Goal: Task Accomplishment & Management: Use online tool/utility

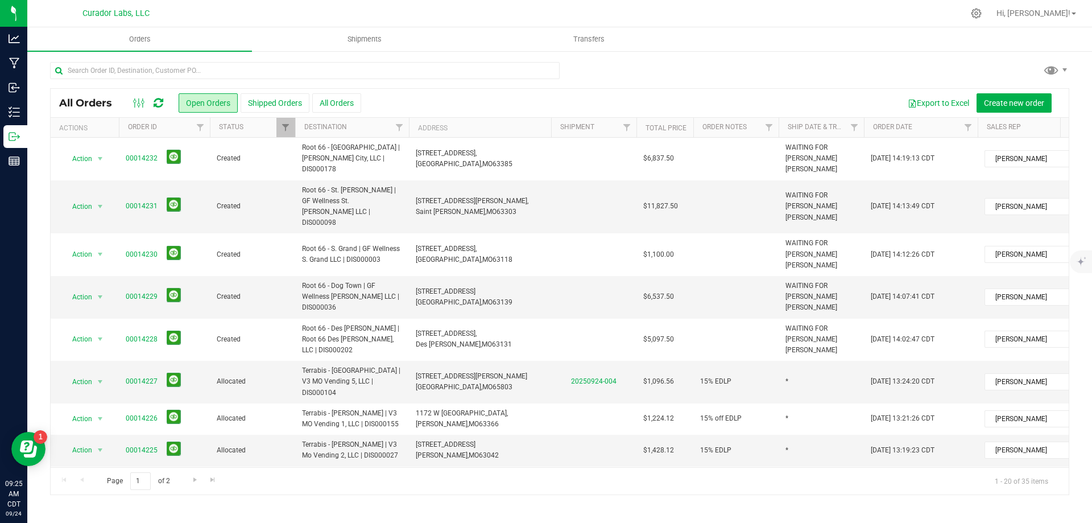
click at [158, 104] on icon at bounding box center [159, 102] width 10 height 11
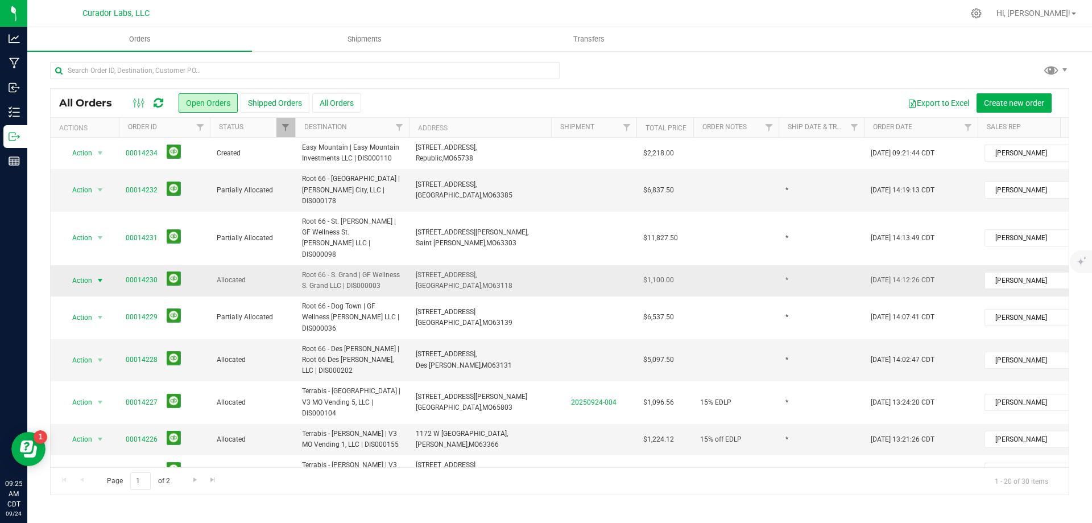
click at [100, 276] on span "select" at bounding box center [100, 280] width 9 height 9
click at [106, 411] on li "Print invoice" at bounding box center [105, 410] width 85 height 17
click at [72, 272] on span "Action" at bounding box center [77, 280] width 31 height 16
click at [90, 427] on li "Print packing list" at bounding box center [105, 427] width 85 height 17
click at [70, 272] on span "Action" at bounding box center [77, 280] width 31 height 16
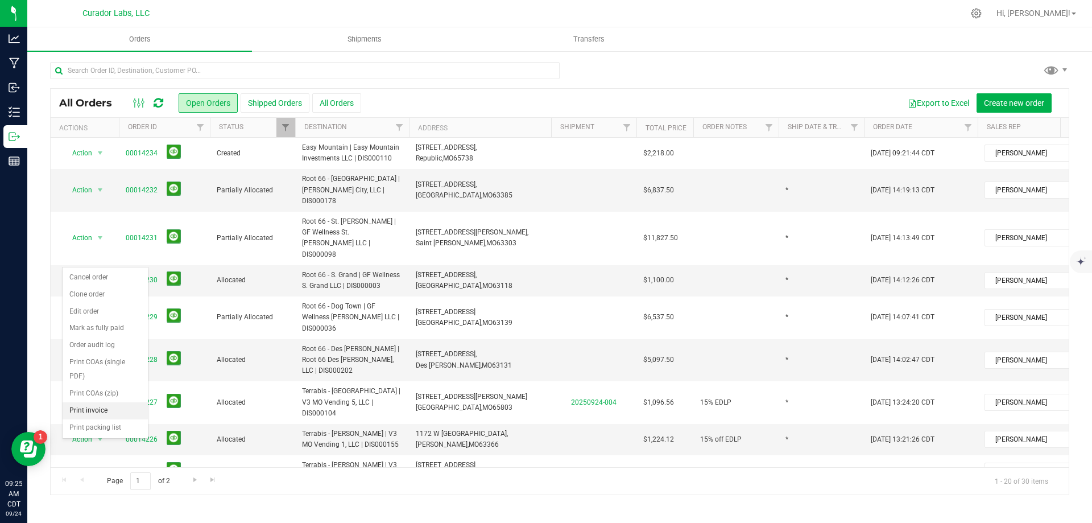
click at [102, 410] on li "Print invoice" at bounding box center [105, 410] width 85 height 17
click at [91, 272] on span "Action" at bounding box center [77, 280] width 31 height 16
click at [104, 431] on li "Print packing list" at bounding box center [105, 427] width 85 height 17
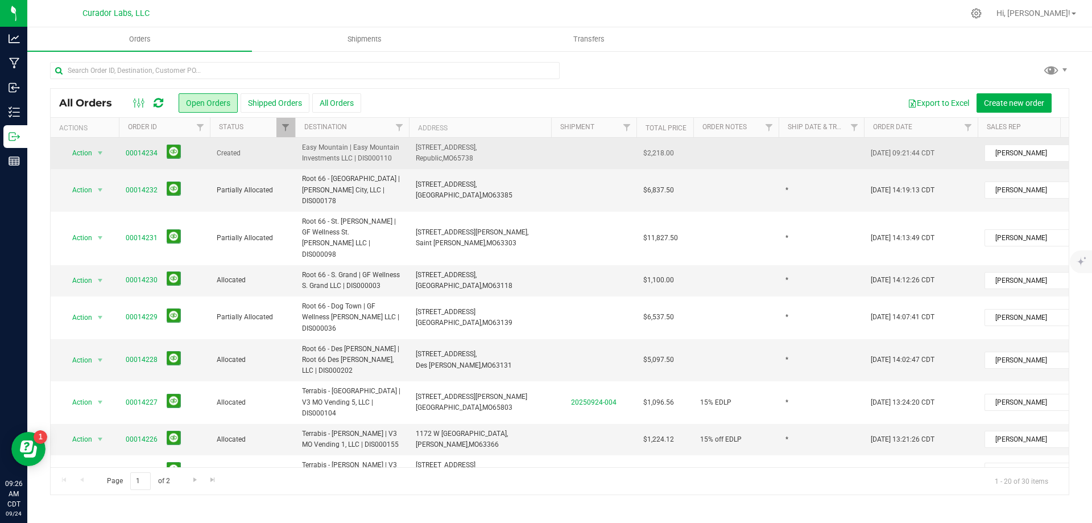
drag, startPoint x: 119, startPoint y: 153, endPoint x: 652, endPoint y: 158, distance: 533.0
click at [680, 150] on tr "Action Action Cancel order Change facility Clone order Edit order Mark as fully…" at bounding box center [614, 153] width 1126 height 31
copy tr "00014234 Created Easy Mountain | Easy Mountain Investments LLC | DIS000110 [STR…"
click at [537, 159] on td "[STREET_ADDRESS], Republic, [GEOGRAPHIC_DATA] 65738" at bounding box center [480, 153] width 142 height 31
drag, startPoint x: 420, startPoint y: 147, endPoint x: 487, endPoint y: 160, distance: 69.0
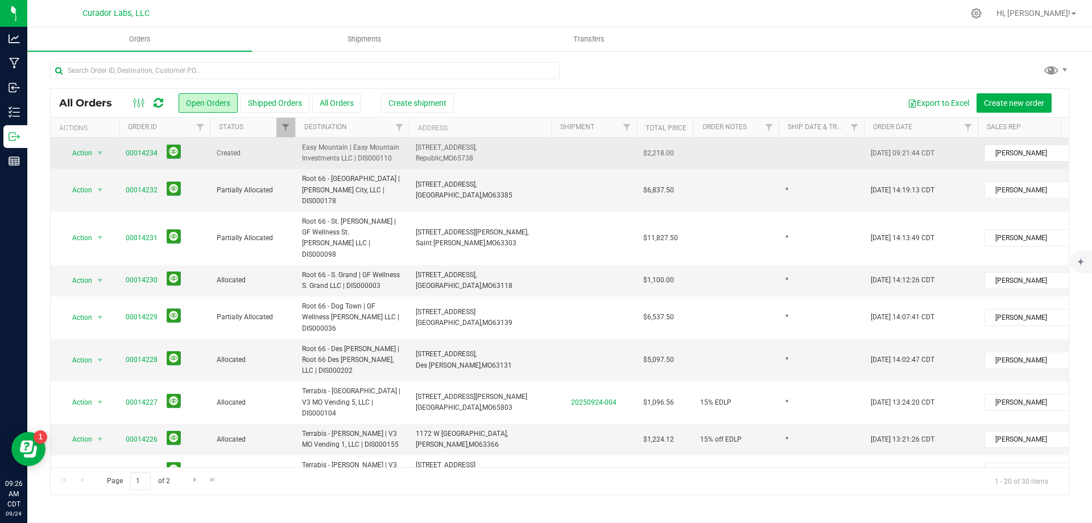
click at [487, 160] on td "[STREET_ADDRESS], Republic, [GEOGRAPHIC_DATA] 65738" at bounding box center [480, 153] width 142 height 31
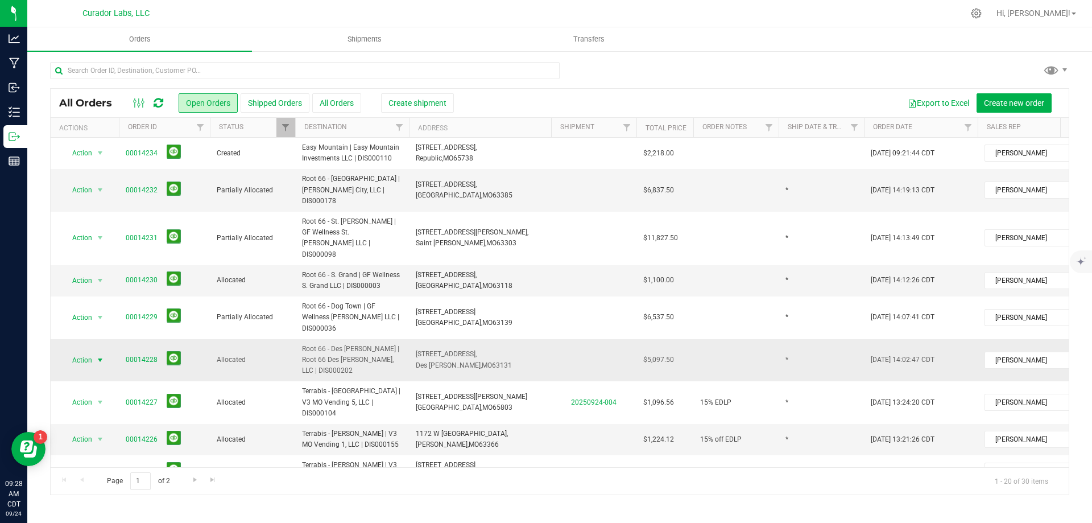
click at [76, 352] on span "Action" at bounding box center [77, 360] width 31 height 16
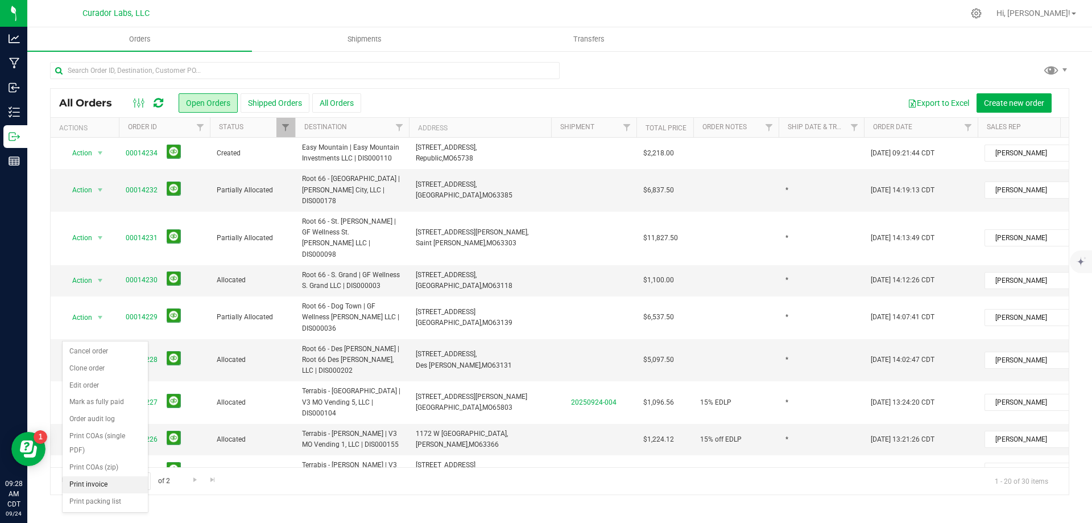
click at [89, 482] on li "Print invoice" at bounding box center [105, 484] width 85 height 17
click at [77, 352] on span "Action" at bounding box center [77, 360] width 31 height 16
click at [120, 499] on li "Print packing list" at bounding box center [105, 501] width 85 height 17
